Goal: Task Accomplishment & Management: Use online tool/utility

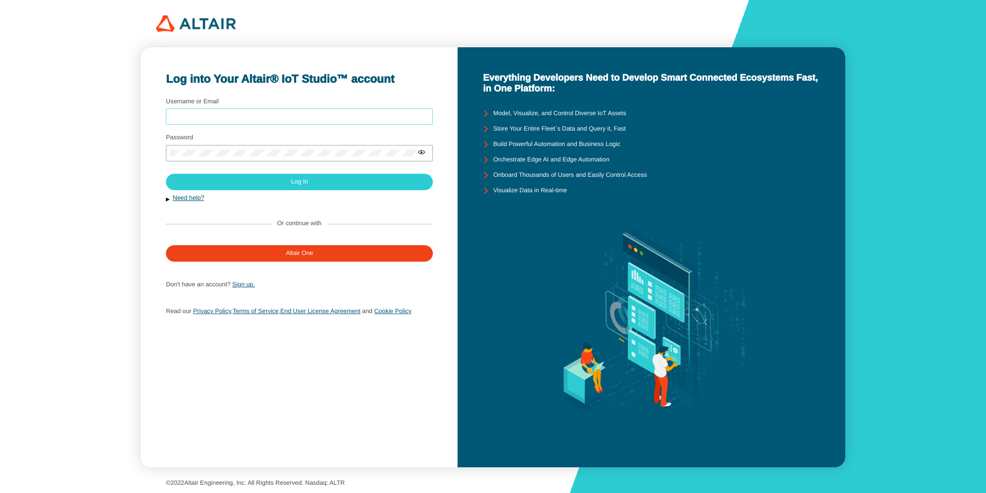
click at [201, 113] on input "Username or Email" at bounding box center [300, 116] width 258 height 7
type input "arcoronado"
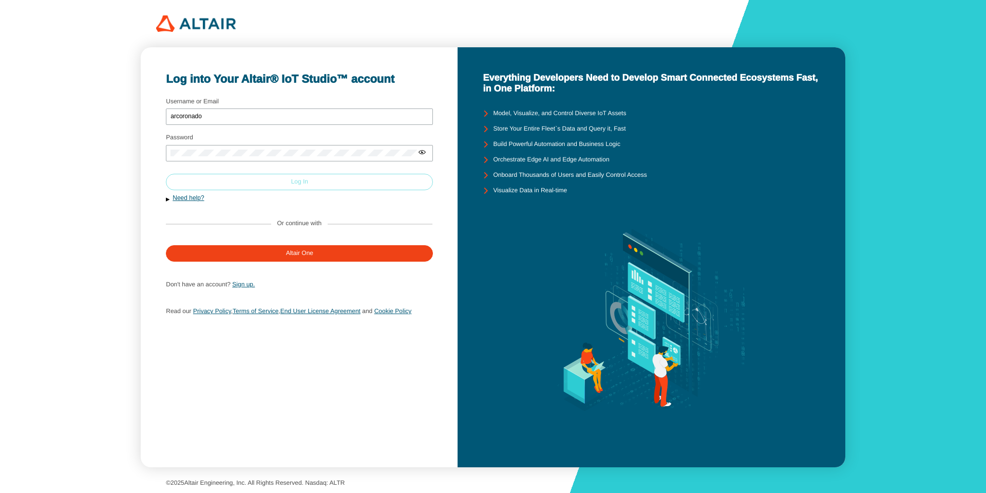
click at [347, 178] on paper-button "Log In" at bounding box center [299, 182] width 267 height 16
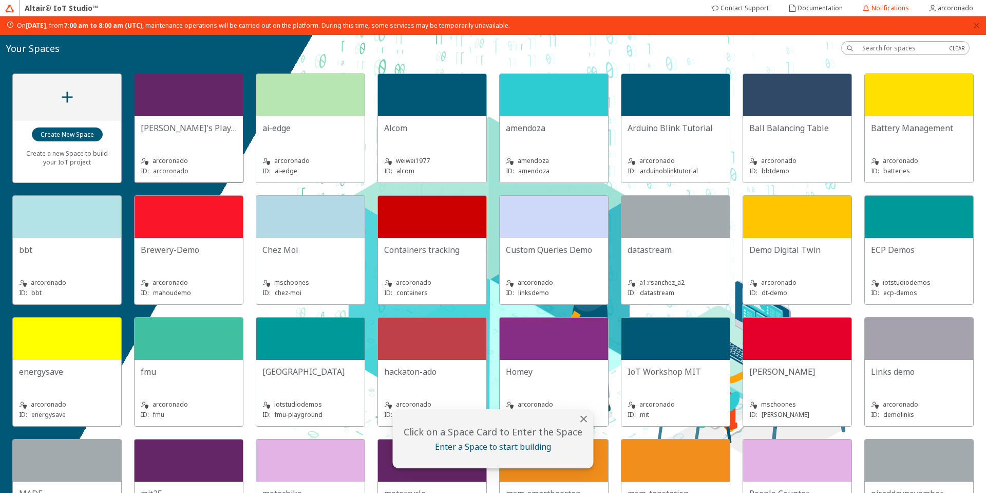
click at [198, 100] on div at bounding box center [189, 95] width 108 height 42
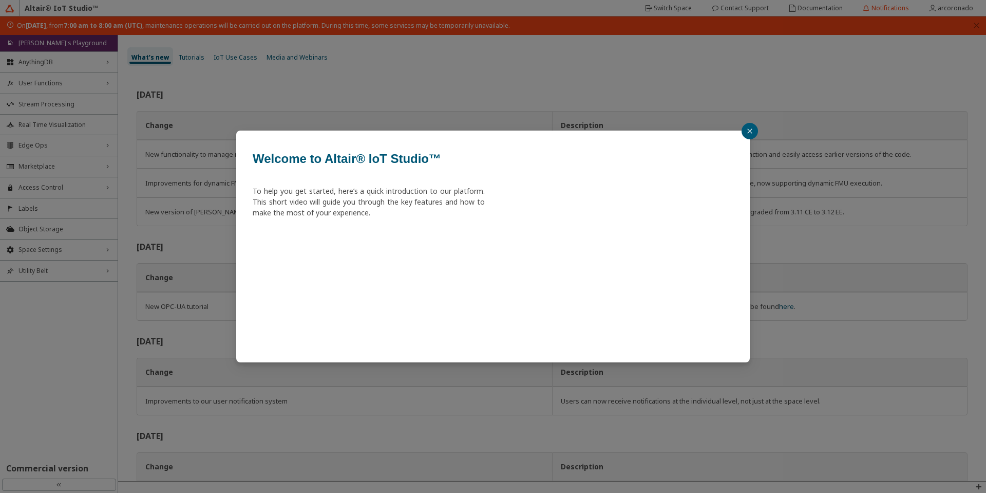
click at [752, 133] on icon "close" at bounding box center [750, 131] width 6 height 6
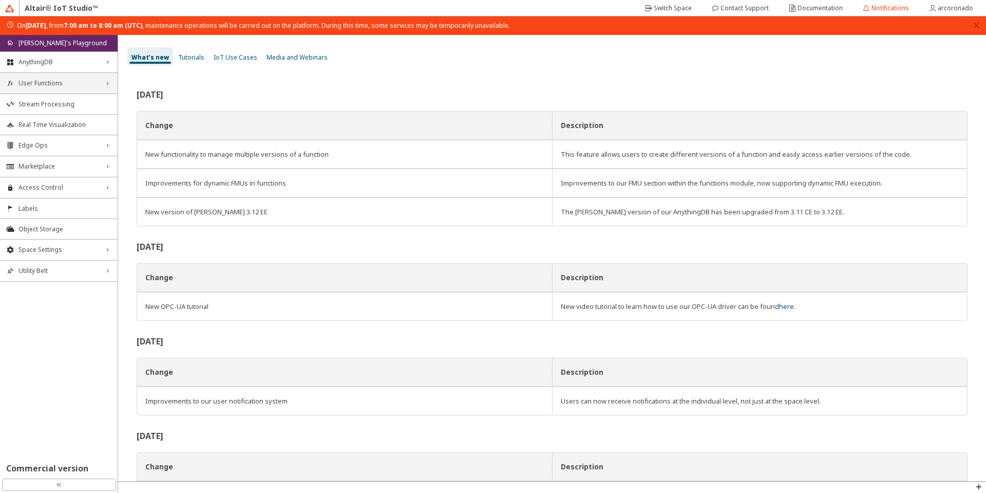
click at [91, 85] on span "User Functions" at bounding box center [58, 83] width 81 height 8
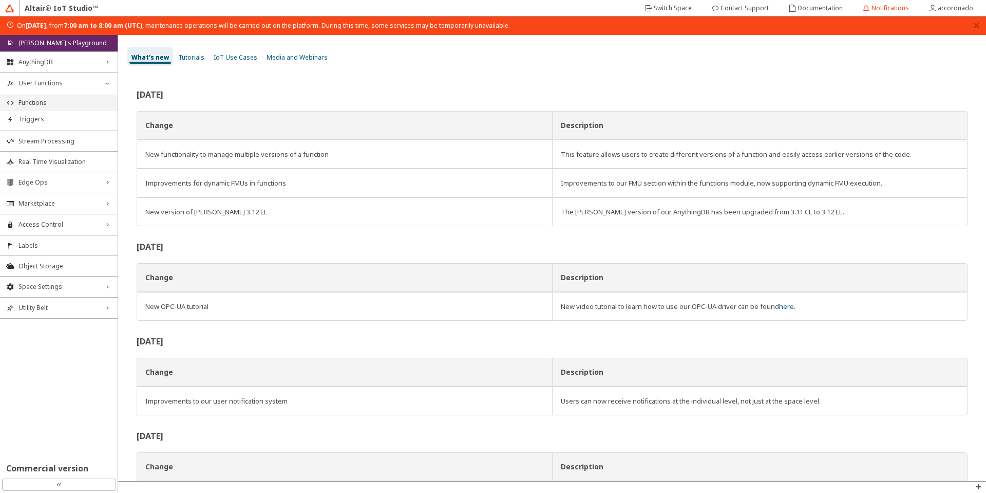
click at [82, 101] on span "Functions" at bounding box center [64, 103] width 93 height 8
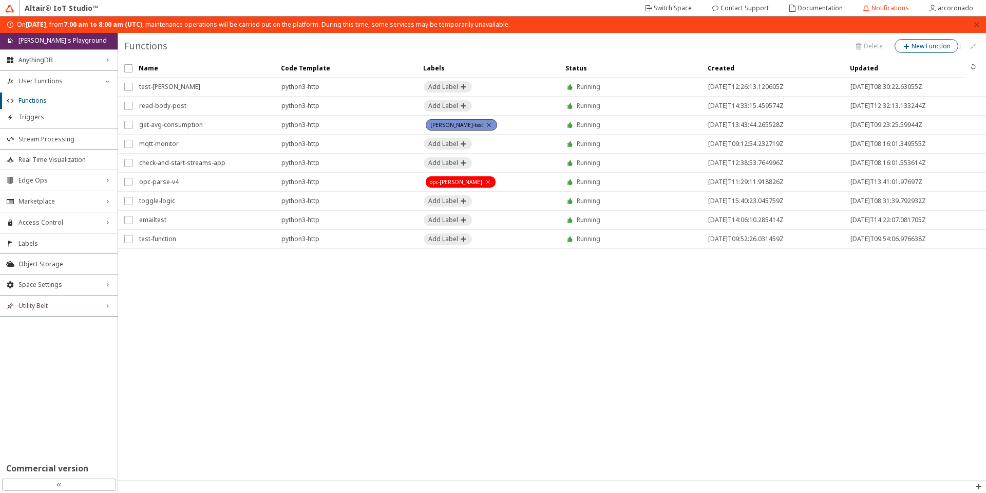
click at [0, 0] on slot "New Function" at bounding box center [0, 0] width 0 height 0
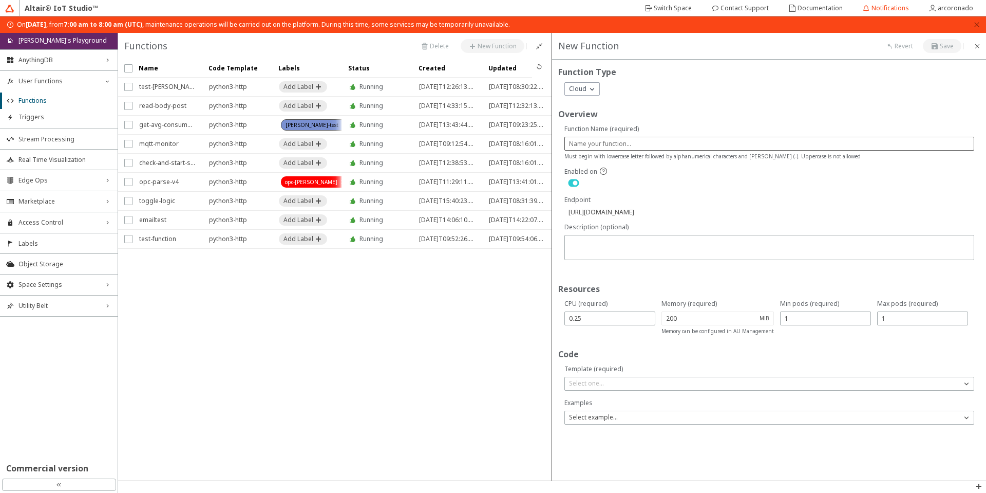
click at [602, 137] on div at bounding box center [769, 144] width 410 height 14
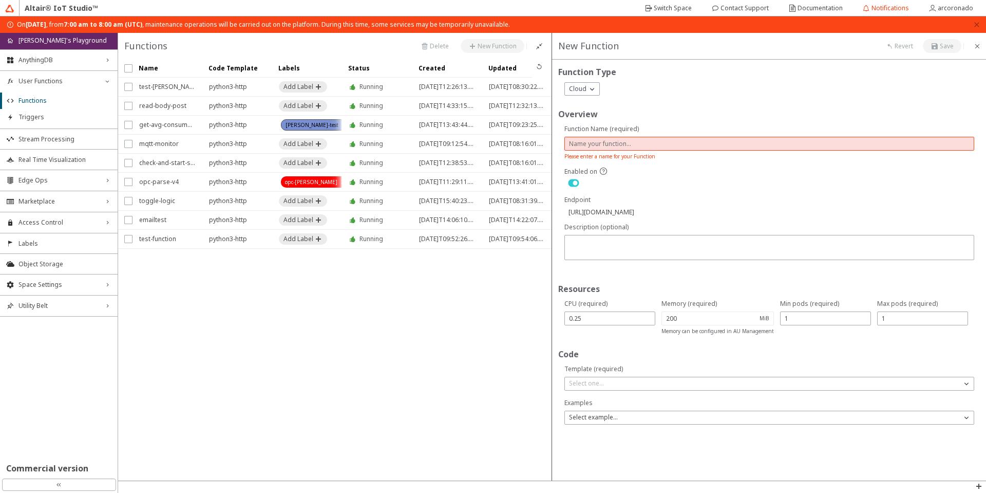
type input "t"
type input "[URL][DOMAIN_NAME]"
type input "te"
type input "[URL][DOMAIN_NAME]"
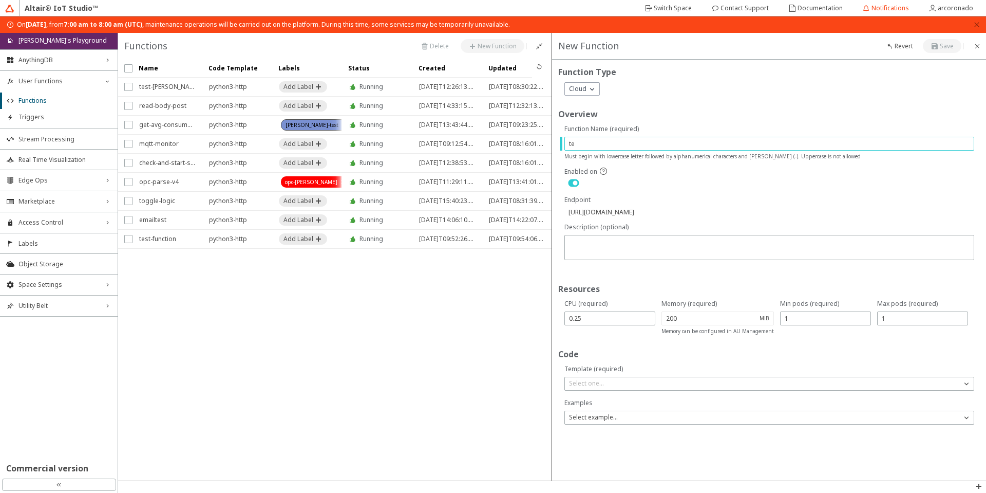
type input "tet"
type input "[URL][DOMAIN_NAME]"
type input "tet"
click at [634, 383] on div "Select one..." at bounding box center [763, 383] width 397 height 10
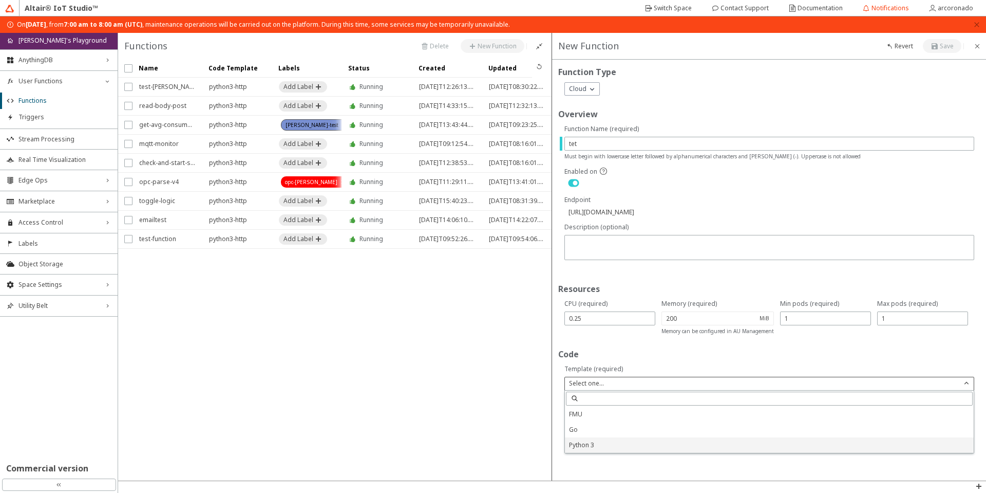
click at [635, 444] on p "Python 3" at bounding box center [769, 444] width 409 height 9
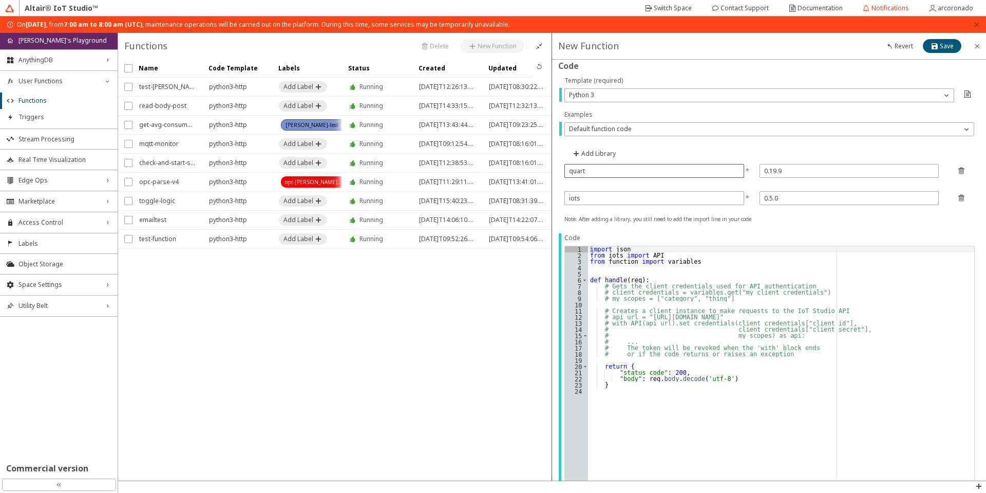
scroll to position [308, 0]
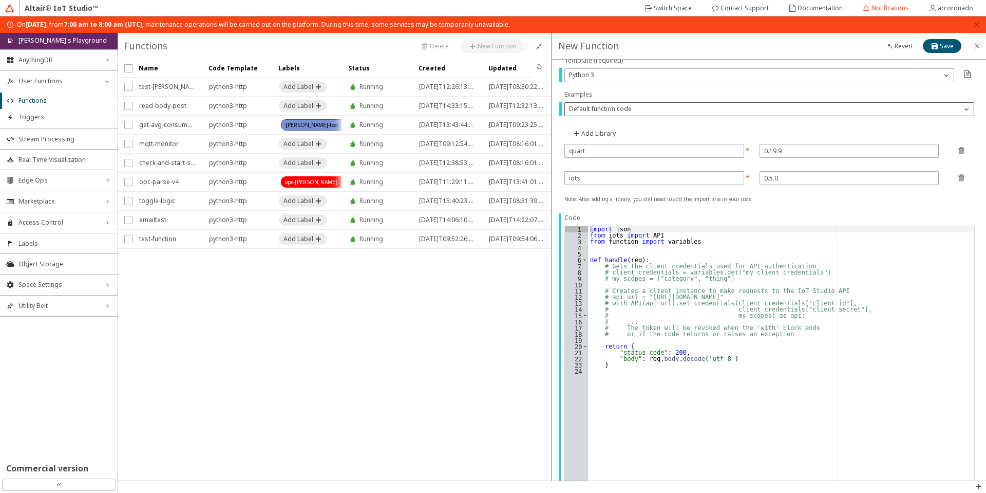
click at [615, 109] on p "Default function code" at bounding box center [600, 108] width 71 height 9
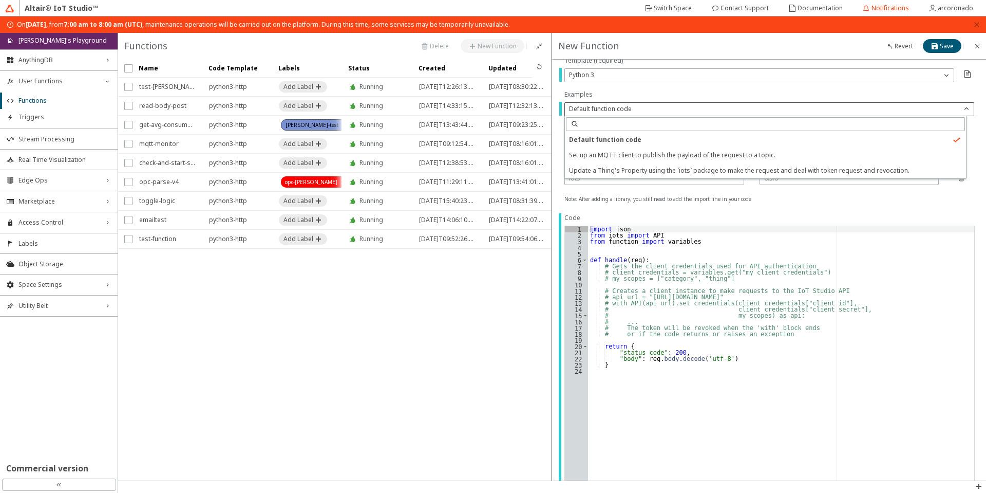
click at [414, 347] on iron-scroll-threshold "Name Code Template Labels" at bounding box center [335, 269] width 434 height 421
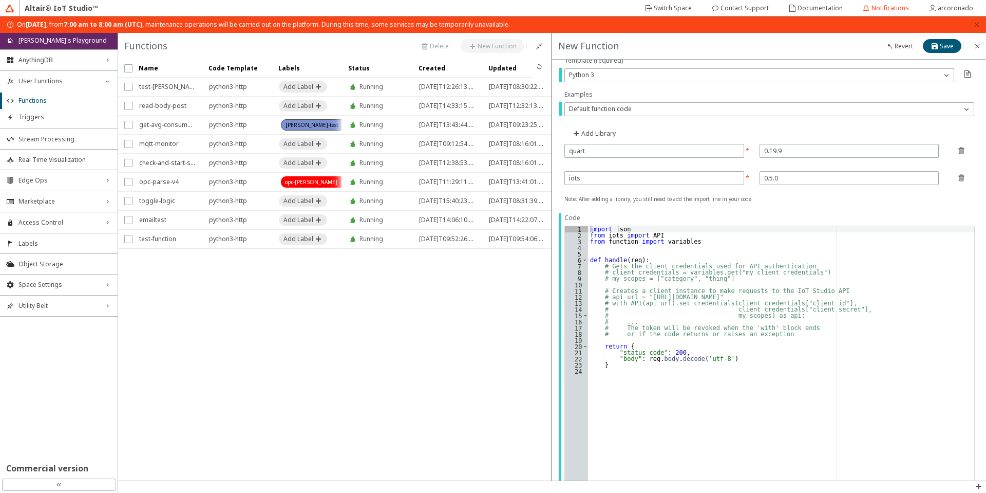
click at [976, 28] on button "button" at bounding box center [977, 25] width 6 height 8
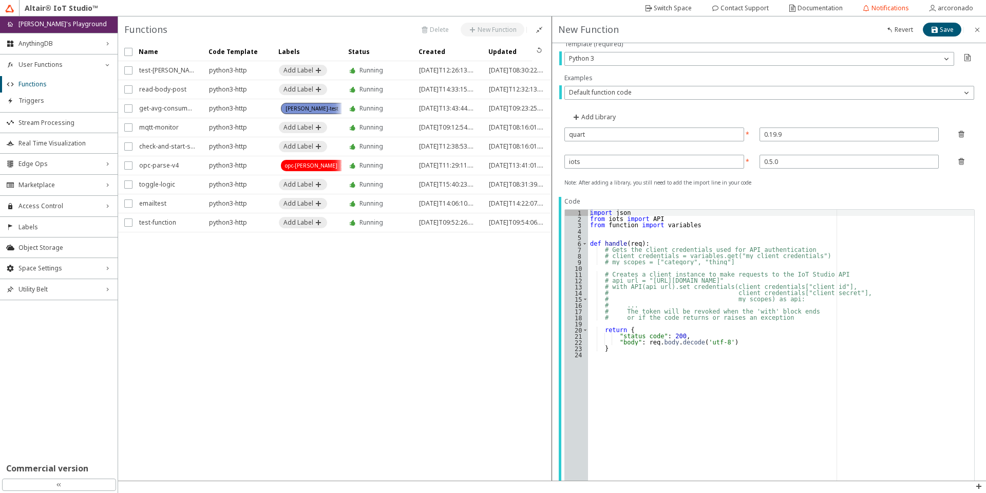
type textarea "# my_scopes) as api:"
click at [800, 296] on div "import json from iots import API from function import variables def handle ( re…" at bounding box center [781, 461] width 386 height 502
click at [790, 163] on input "0.5.0" at bounding box center [849, 161] width 171 height 9
click at [668, 162] on input "iots" at bounding box center [652, 161] width 167 height 9
click at [804, 164] on input "0.5.0" at bounding box center [849, 161] width 171 height 9
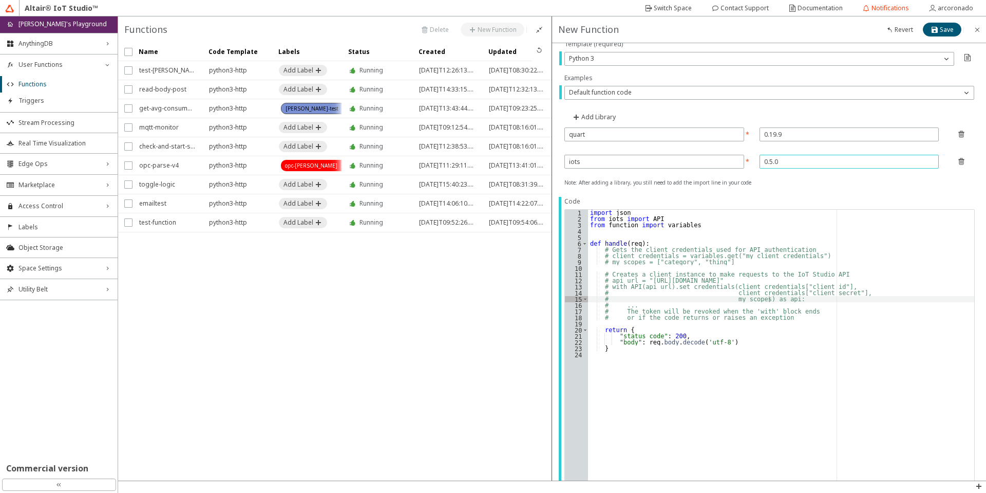
click at [818, 163] on input "0.5.0" at bounding box center [849, 161] width 171 height 9
click at [678, 162] on input "iots" at bounding box center [652, 161] width 167 height 9
click at [822, 161] on input "0.5.0" at bounding box center [849, 161] width 171 height 9
click at [664, 164] on input "iots" at bounding box center [652, 161] width 167 height 9
click at [0, 0] on slot "Note: After adding a library, you still need to add the import line in your code" at bounding box center [0, 0] width 0 height 0
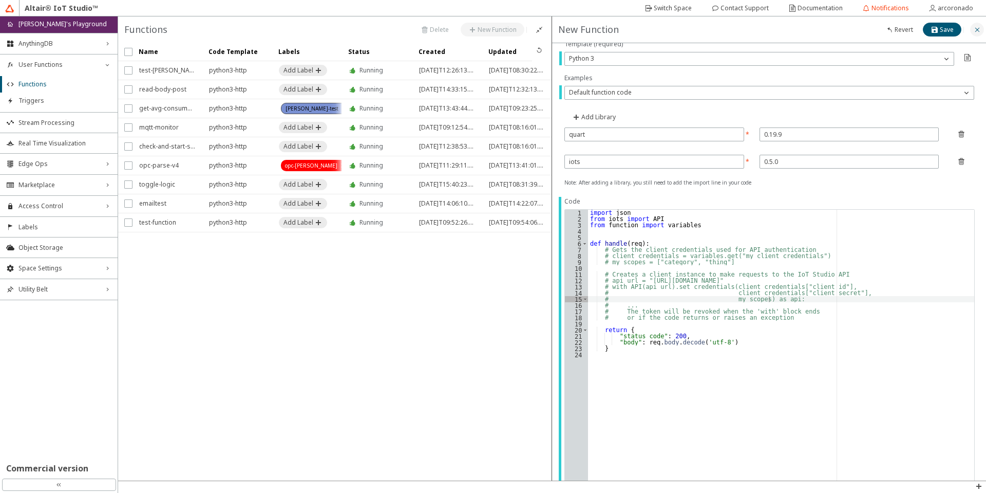
click at [978, 32] on iron-icon at bounding box center [977, 30] width 8 height 8
